Goal: Information Seeking & Learning: Learn about a topic

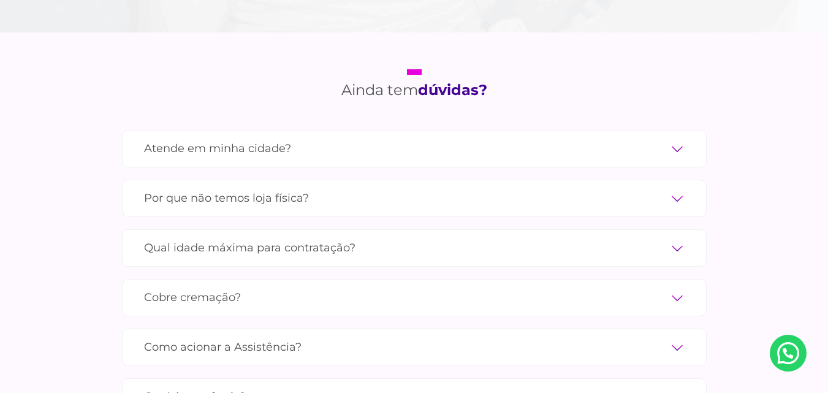
scroll to position [4047, 0]
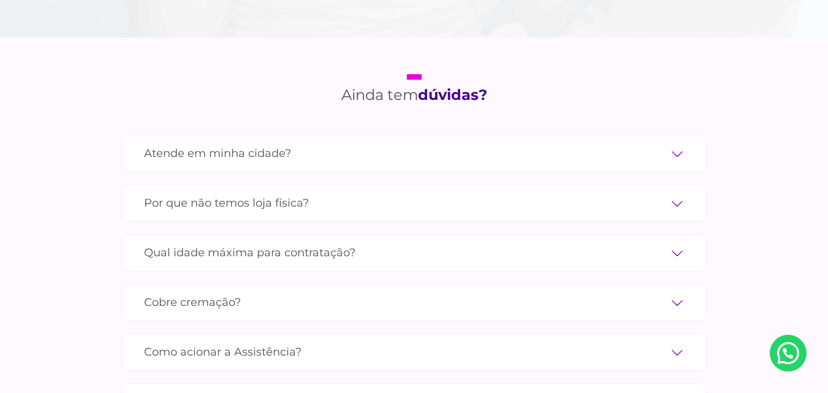
click at [668, 143] on label "Atende em minha cidade?" at bounding box center [414, 153] width 541 height 21
click at [0, 0] on input "Atende em minha cidade?" at bounding box center [0, 0] width 0 height 0
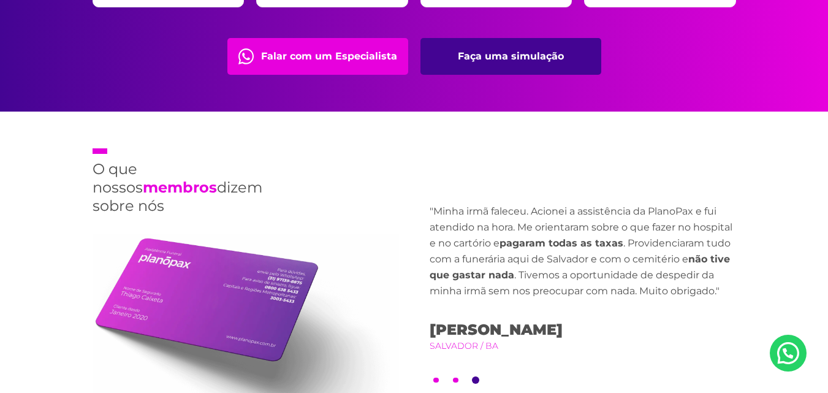
scroll to position [2759, 0]
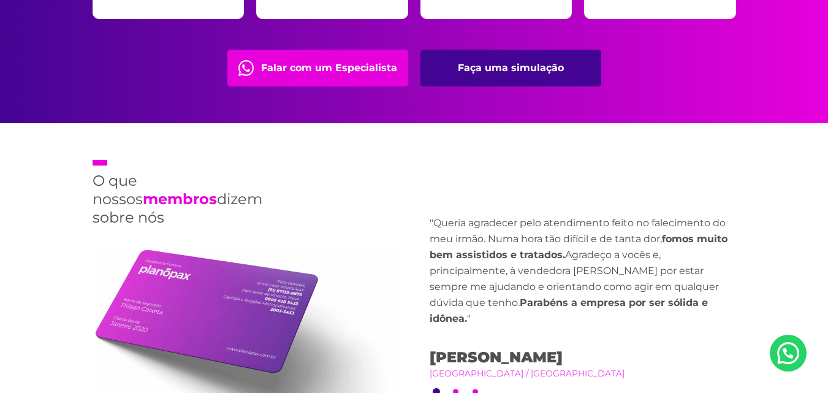
click at [497, 55] on link "Faça uma simulação" at bounding box center [511, 68] width 181 height 37
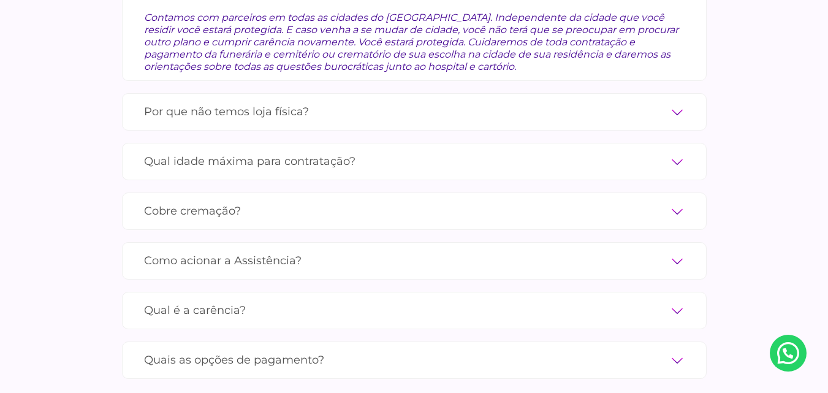
scroll to position [4231, 0]
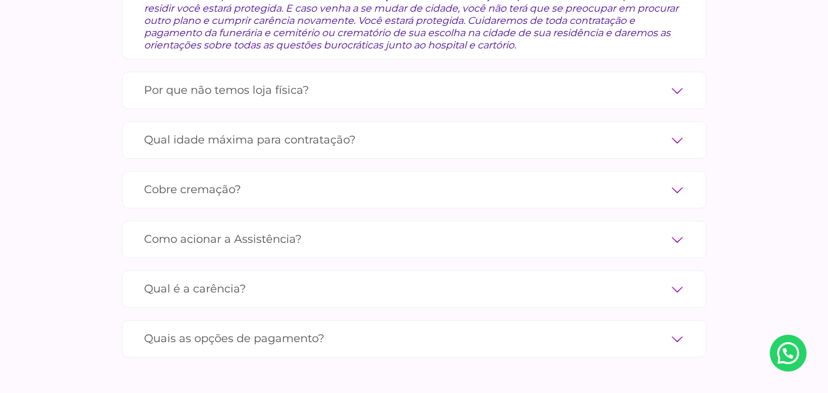
click at [386, 179] on label "Cobre cremação?" at bounding box center [414, 189] width 541 height 21
click at [0, 0] on input "Cobre cremação?" at bounding box center [0, 0] width 0 height 0
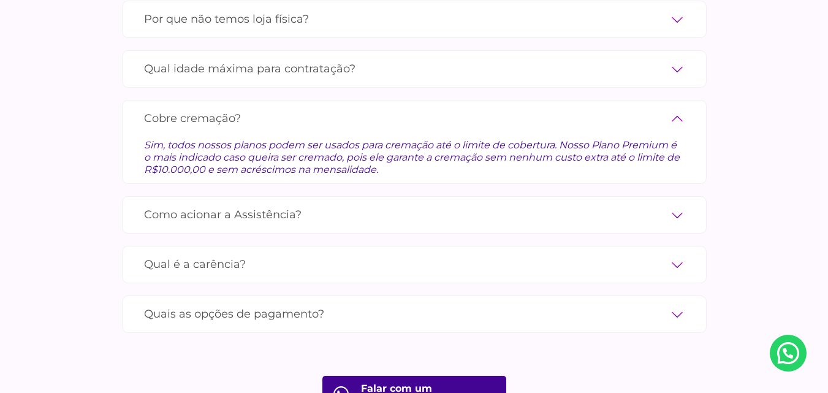
scroll to position [4209, 0]
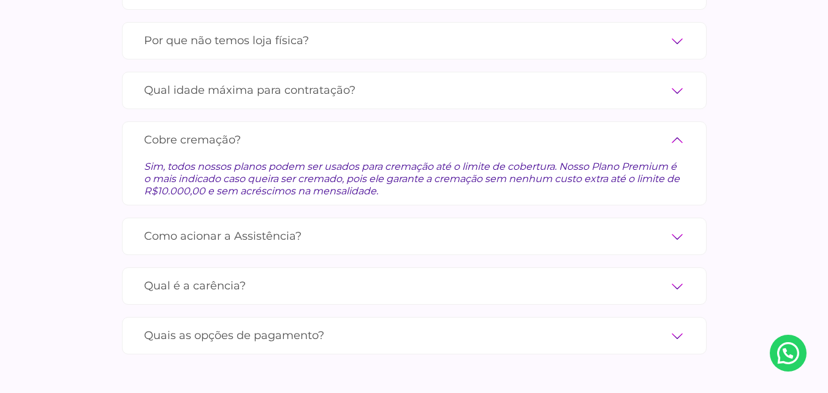
click at [394, 129] on label "Cobre cremação?" at bounding box center [414, 139] width 541 height 21
click at [0, 0] on input "Cobre cremação?" at bounding box center [0, 0] width 0 height 0
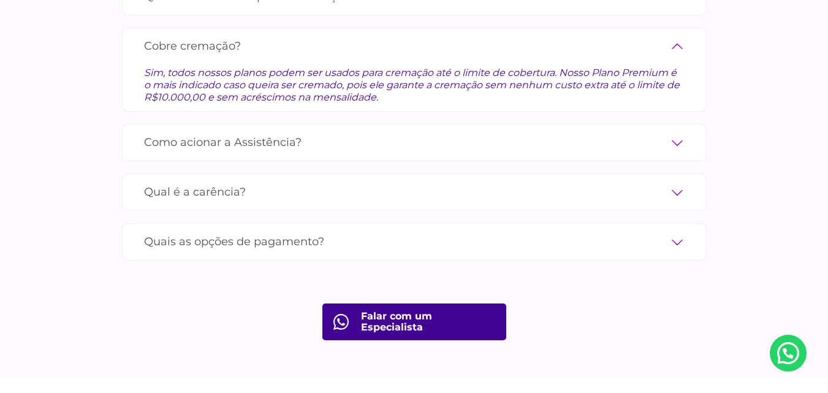
scroll to position [4332, 0]
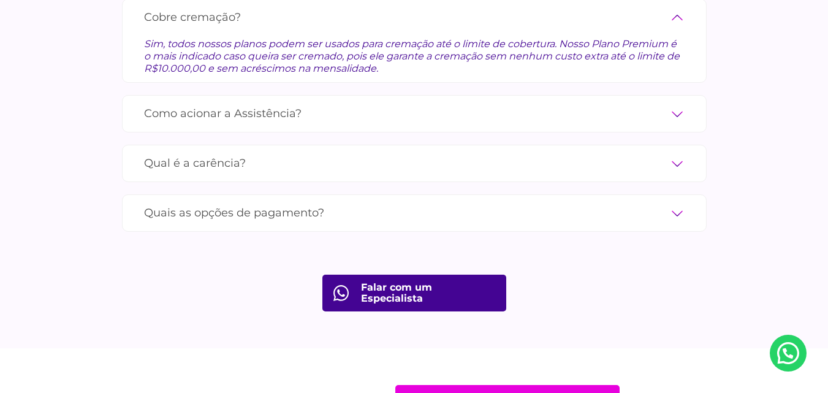
click at [265, 153] on label "Qual é a carência?" at bounding box center [414, 163] width 541 height 21
click at [0, 0] on input "Qual é a carência?" at bounding box center [0, 0] width 0 height 0
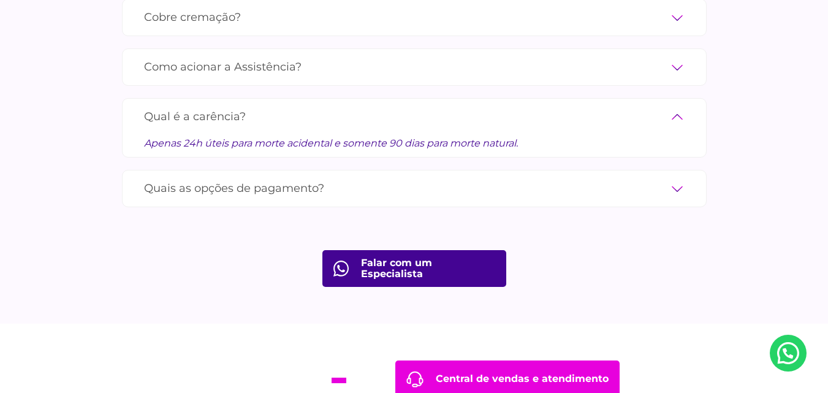
click at [675, 106] on label "Qual é a carência?" at bounding box center [414, 116] width 541 height 21
click at [0, 0] on input "Qual é a carência?" at bounding box center [0, 0] width 0 height 0
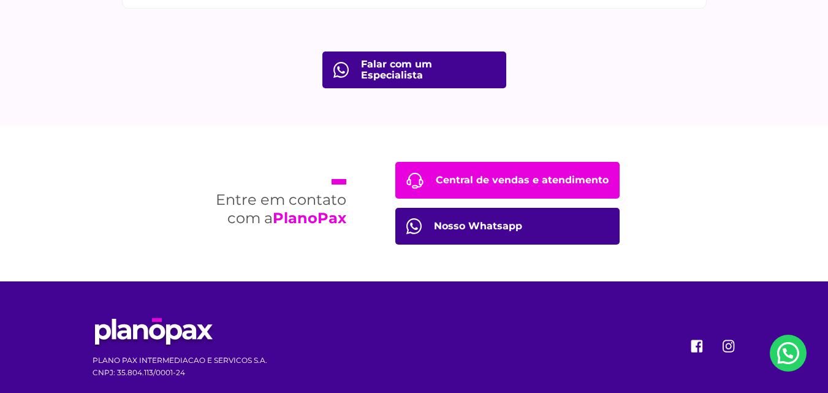
scroll to position [4535, 0]
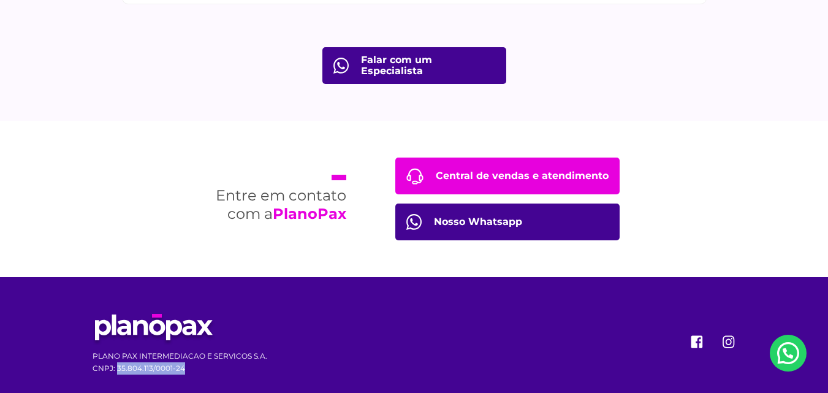
drag, startPoint x: 186, startPoint y: 351, endPoint x: 117, endPoint y: 352, distance: 68.7
click at [117, 362] on p "CNPJ: 35.804.113/0001-24" at bounding box center [180, 368] width 175 height 12
copy p "35.804.113/0001-24"
